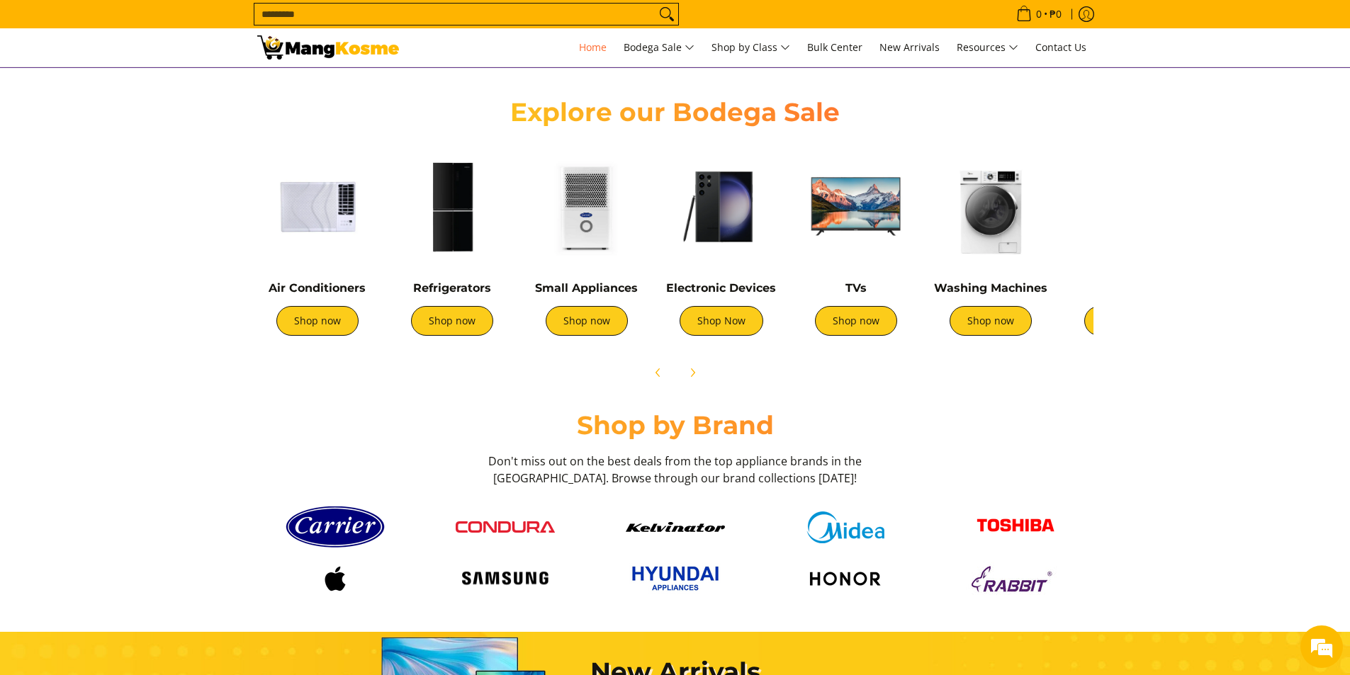
scroll to position [496, 0]
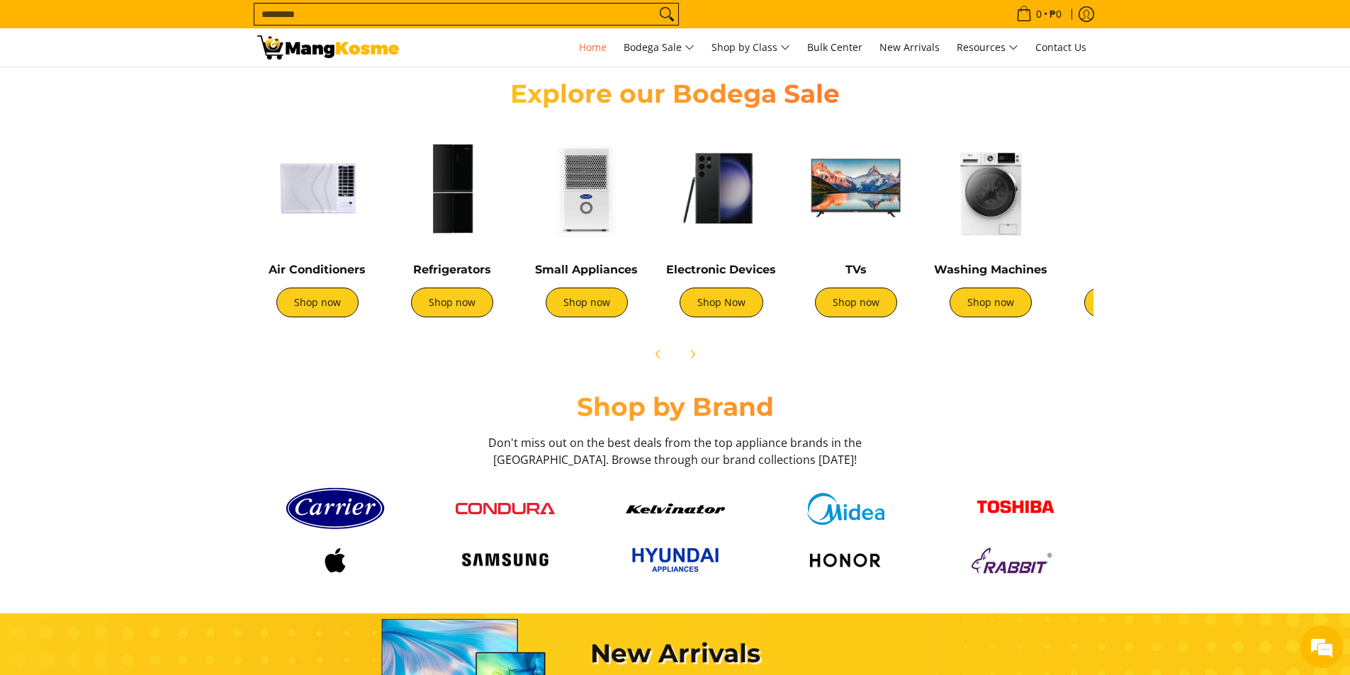
click at [451, 181] on img at bounding box center [452, 188] width 120 height 120
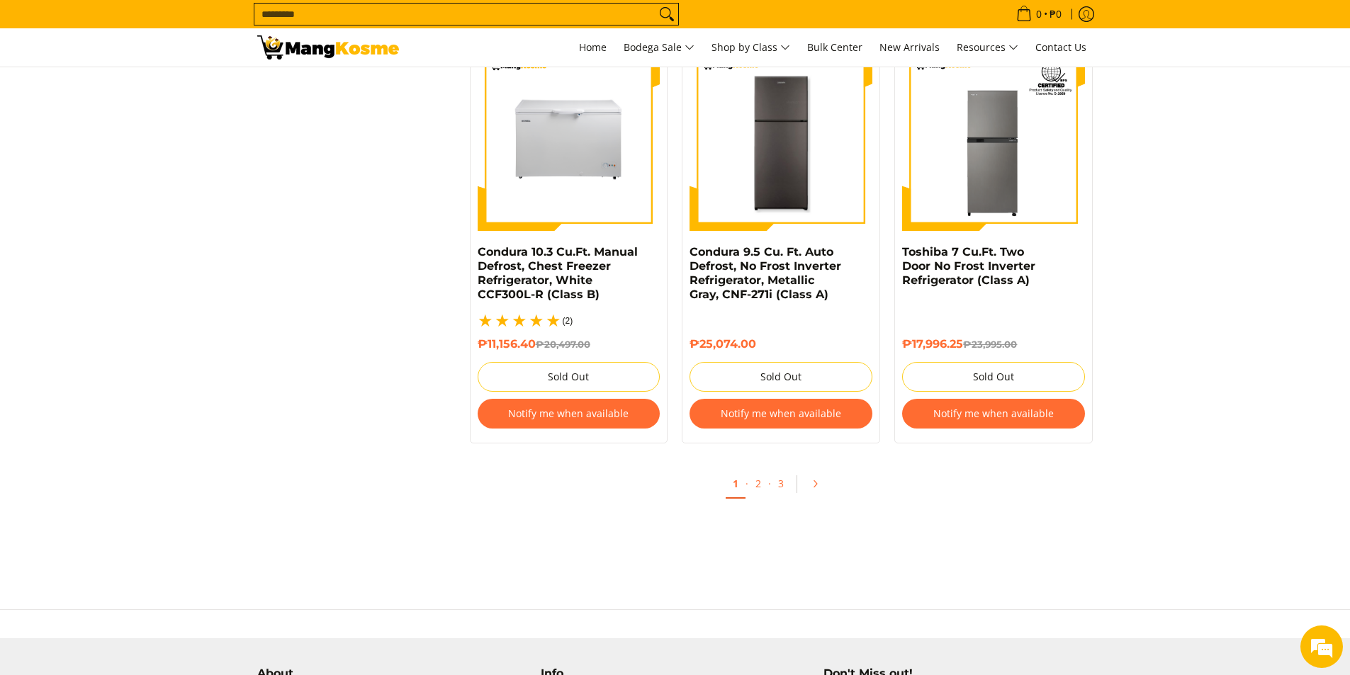
scroll to position [2976, 0]
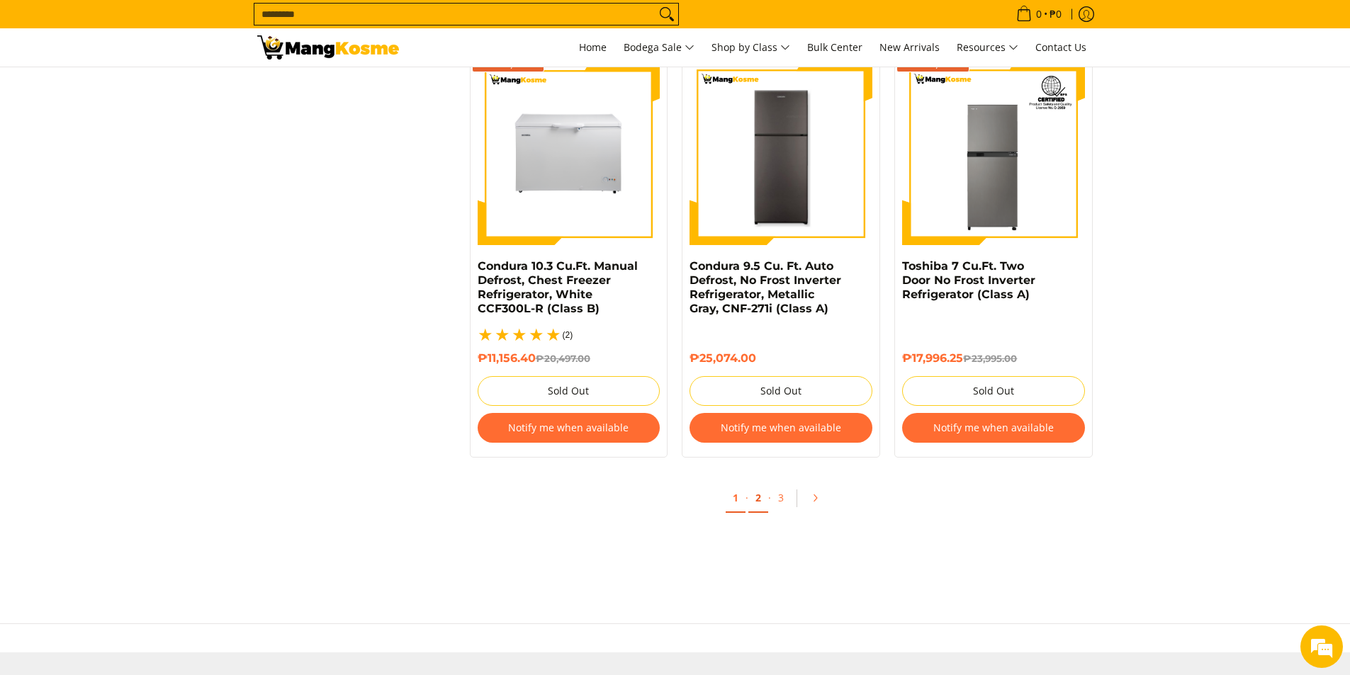
click at [762, 485] on link "2" at bounding box center [758, 498] width 20 height 29
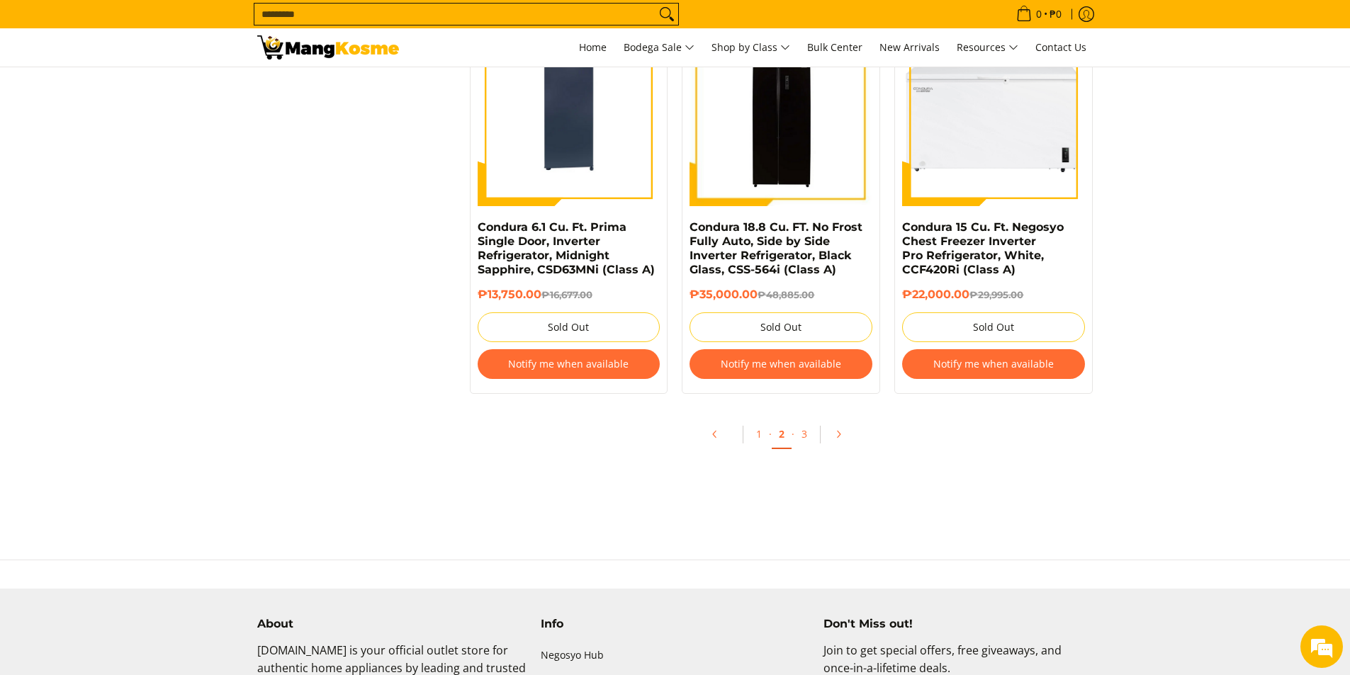
scroll to position [3047, 0]
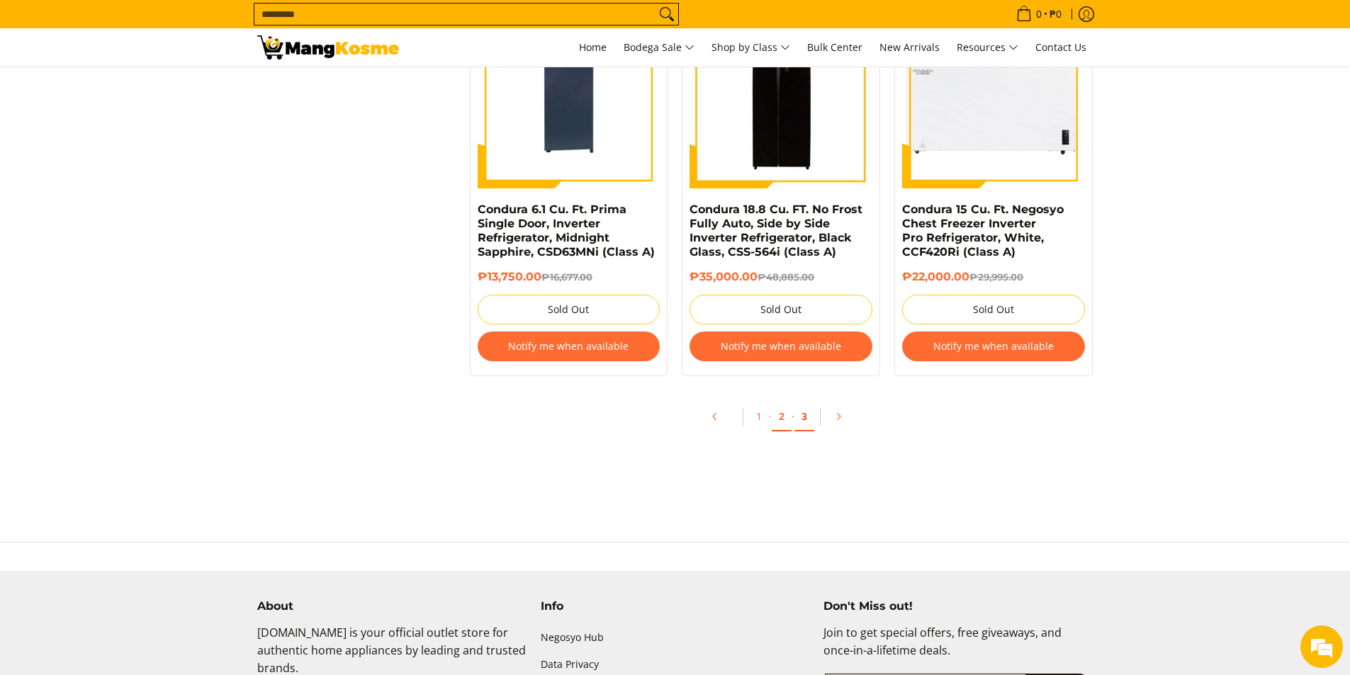
click at [806, 412] on link "3" at bounding box center [804, 416] width 20 height 29
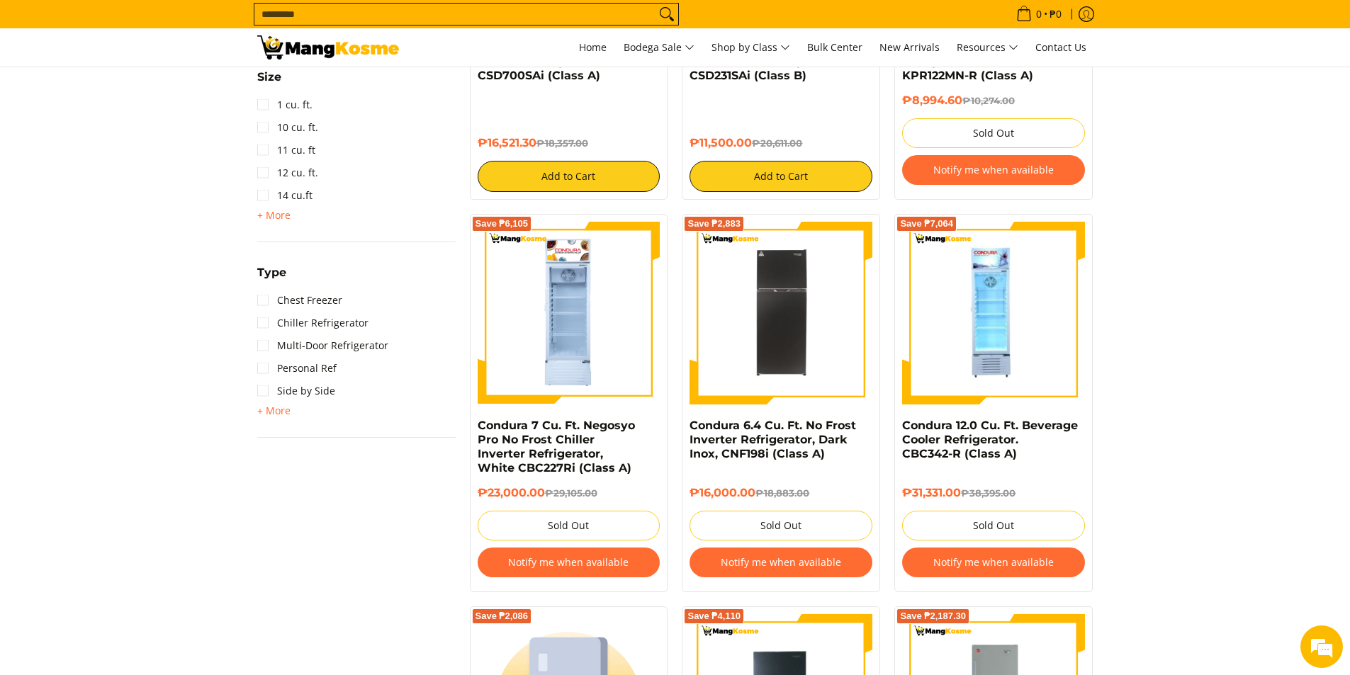
scroll to position [850, 0]
